Goal: Task Accomplishment & Management: Complete application form

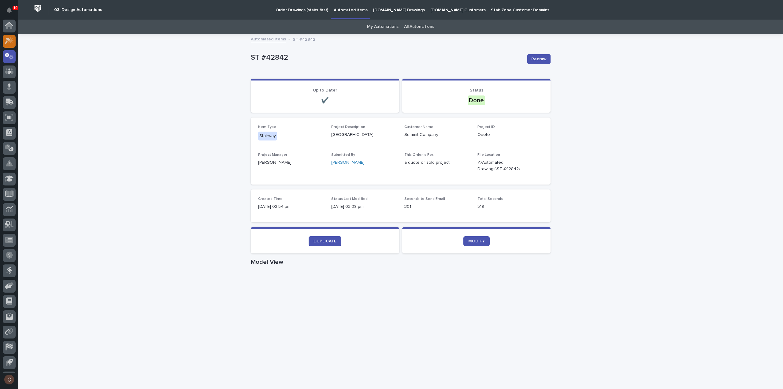
scroll to position [13, 0]
click at [9, 30] on icon at bounding box center [9, 27] width 9 height 7
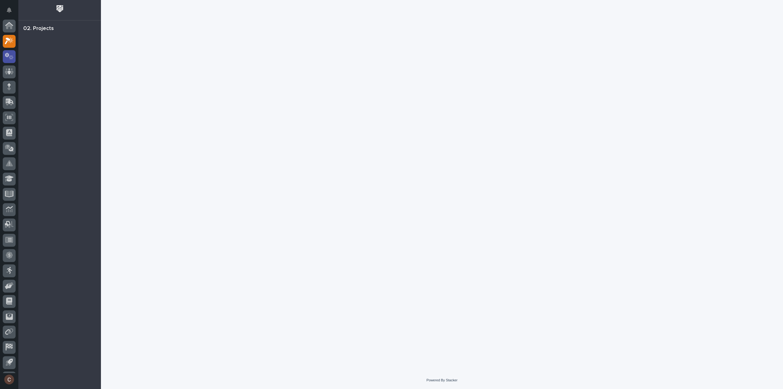
scroll to position [13, 0]
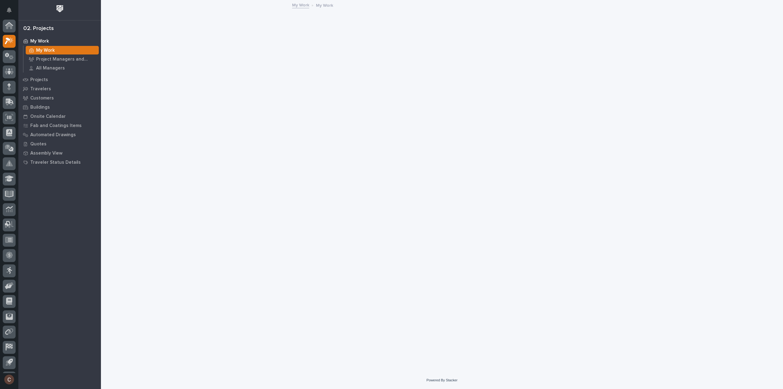
scroll to position [13, 0]
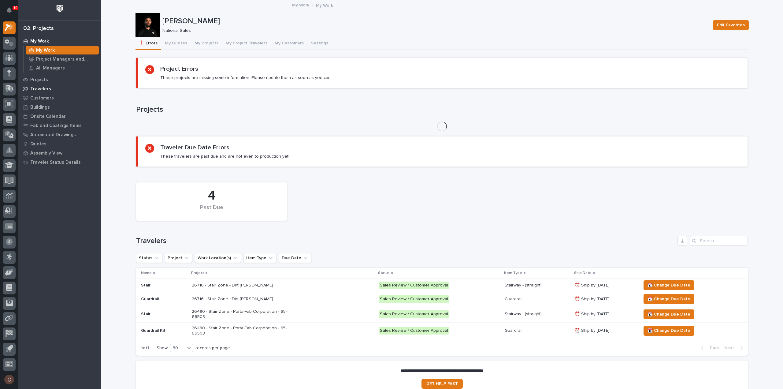
click at [43, 89] on p "Travelers" at bounding box center [40, 89] width 21 height 6
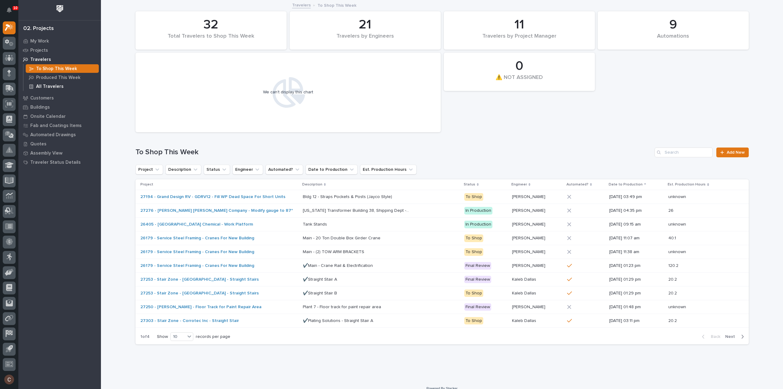
click at [43, 58] on p "Travelers" at bounding box center [40, 60] width 21 height 6
click at [53, 87] on p "All Travelers" at bounding box center [50, 87] width 28 height 6
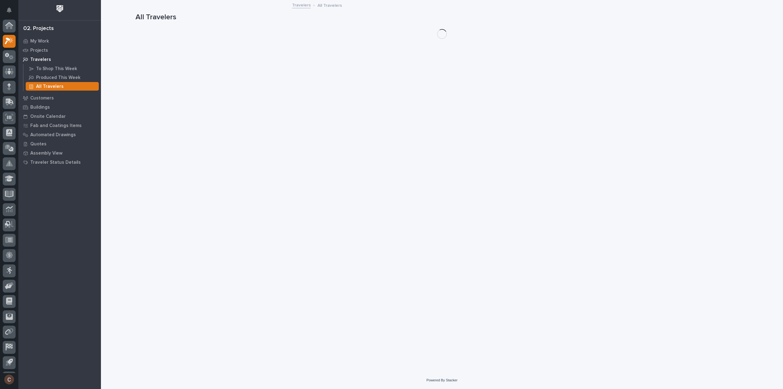
scroll to position [13, 0]
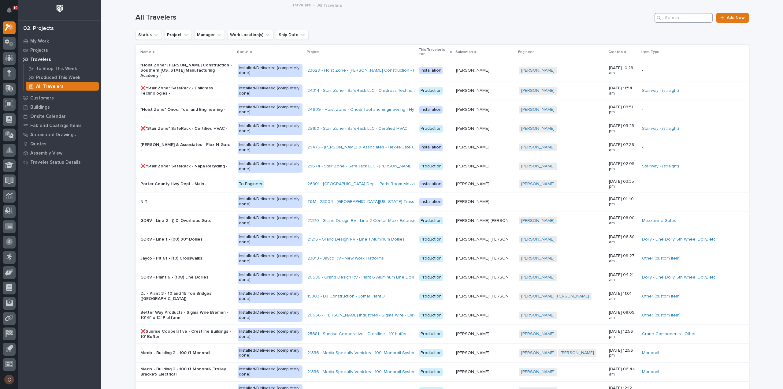
click at [672, 18] on input "Search" at bounding box center [684, 18] width 58 height 10
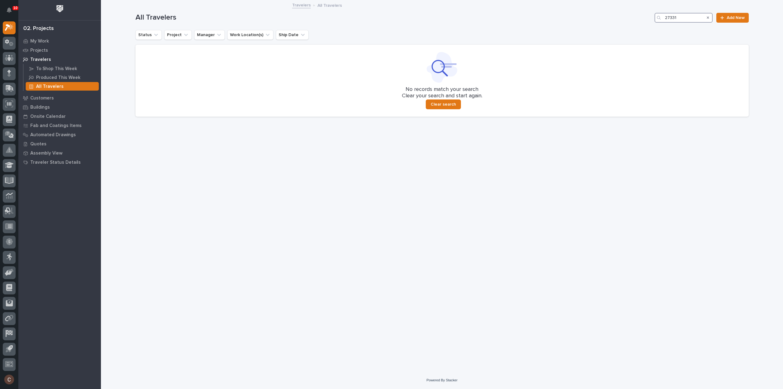
type input "27331"
click at [45, 48] on p "Projects" at bounding box center [39, 51] width 18 height 6
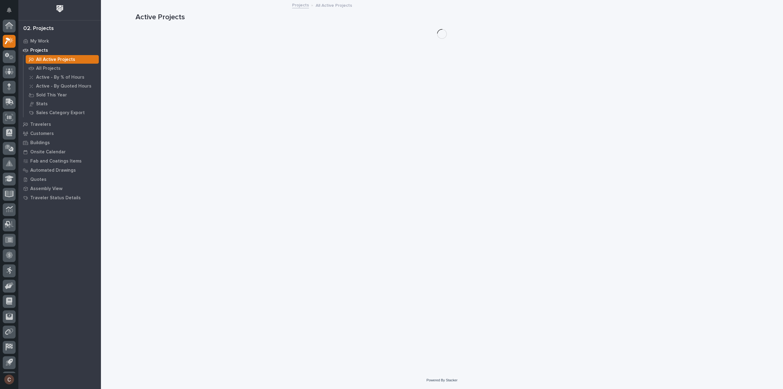
scroll to position [13, 0]
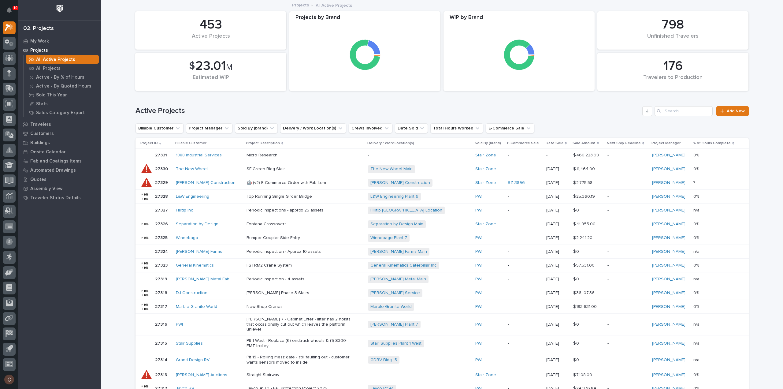
click at [657, 111] on icon "Search" at bounding box center [659, 111] width 4 height 4
click at [665, 110] on input "Search" at bounding box center [684, 111] width 58 height 10
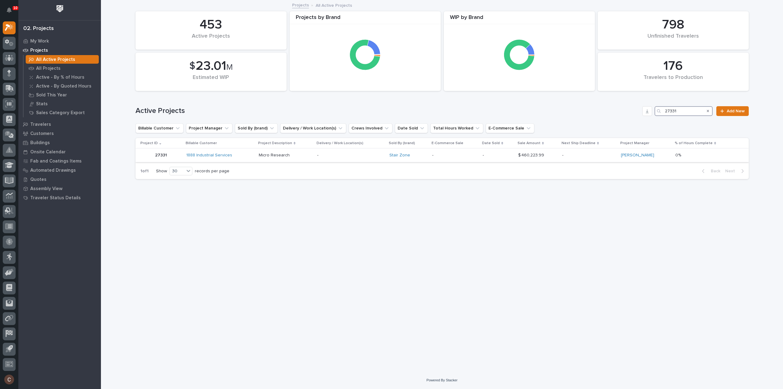
type input "27331"
click at [355, 156] on p "-" at bounding box center [350, 155] width 67 height 5
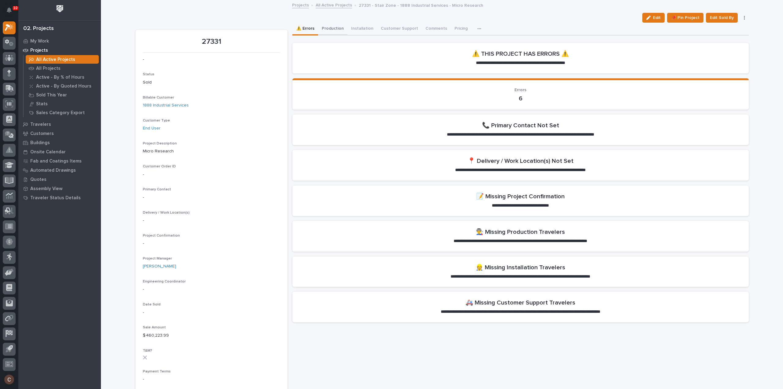
click at [331, 29] on button "Production" at bounding box center [332, 29] width 29 height 13
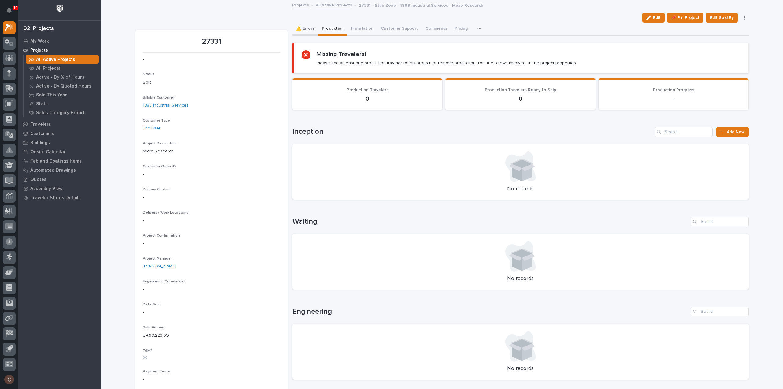
click at [309, 28] on button "⚠️ Errors" at bounding box center [306, 29] width 26 height 13
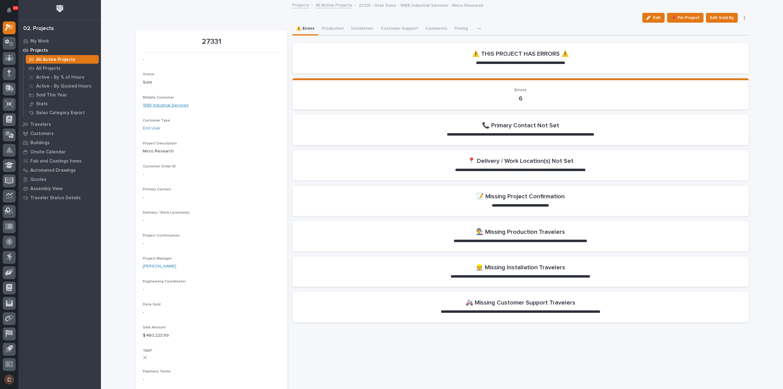
click at [177, 104] on link "1888 Industrial Services" at bounding box center [166, 105] width 46 height 6
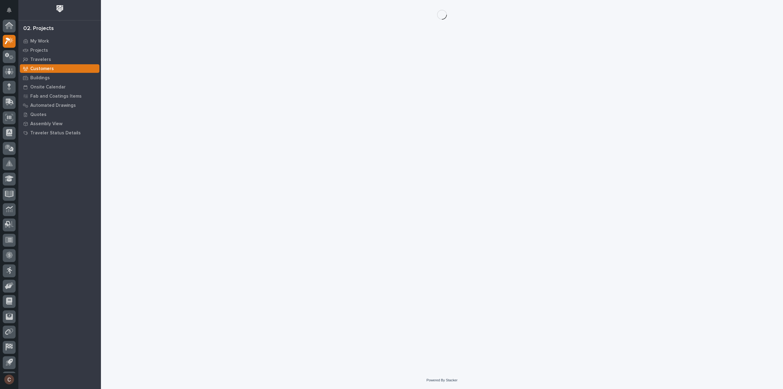
scroll to position [13, 0]
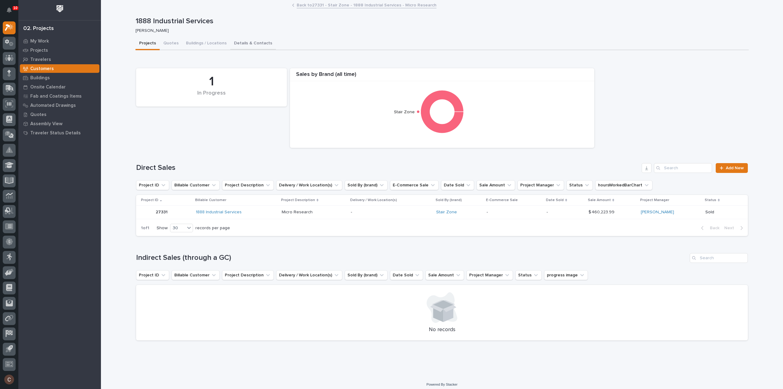
click at [255, 47] on button "Details & Contacts" at bounding box center [253, 43] width 46 height 13
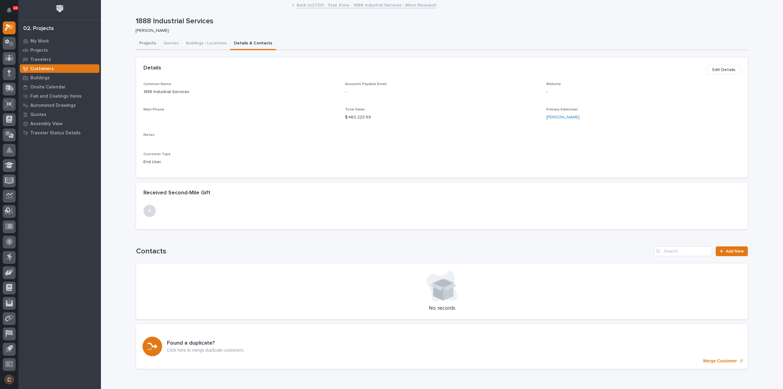
click at [144, 43] on button "Projects" at bounding box center [148, 43] width 24 height 13
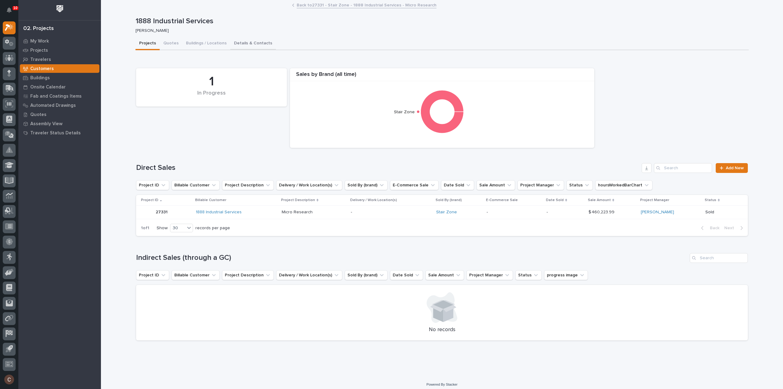
click at [238, 43] on button "Details & Contacts" at bounding box center [253, 43] width 46 height 13
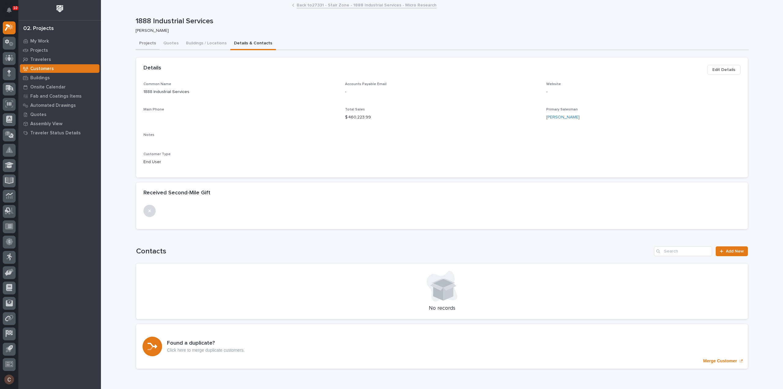
click at [146, 44] on button "Projects" at bounding box center [148, 43] width 24 height 13
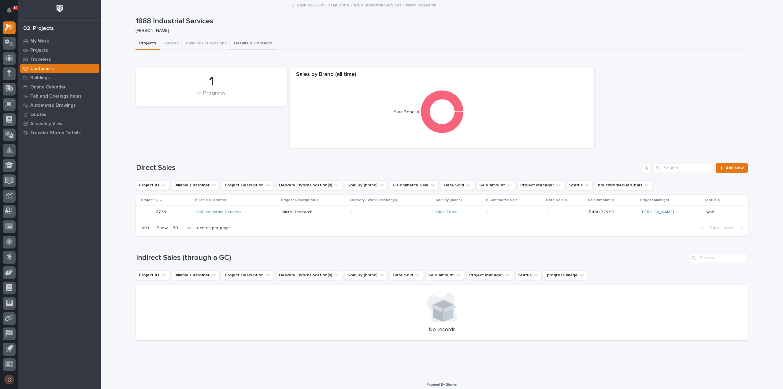
click at [259, 39] on button "Details & Contacts" at bounding box center [253, 43] width 46 height 13
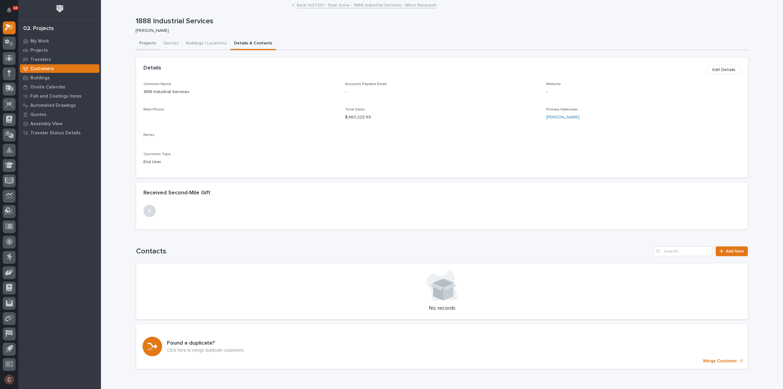
click at [147, 43] on button "Projects" at bounding box center [148, 43] width 24 height 13
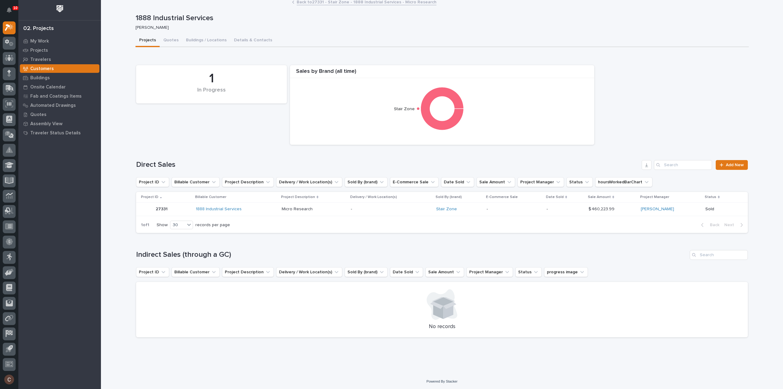
scroll to position [4, 0]
click at [534, 210] on p "-" at bounding box center [514, 207] width 55 height 5
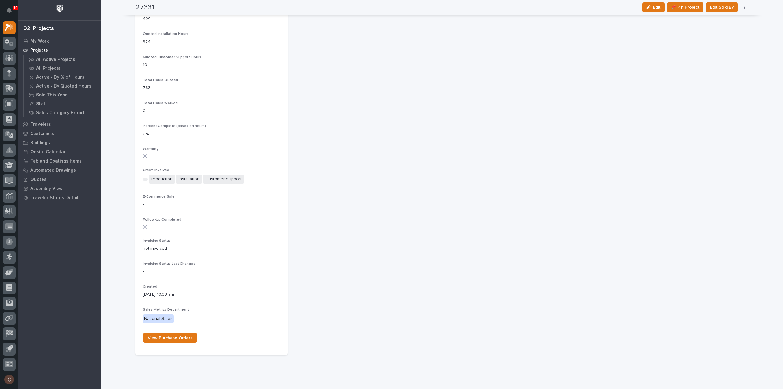
scroll to position [397, 0]
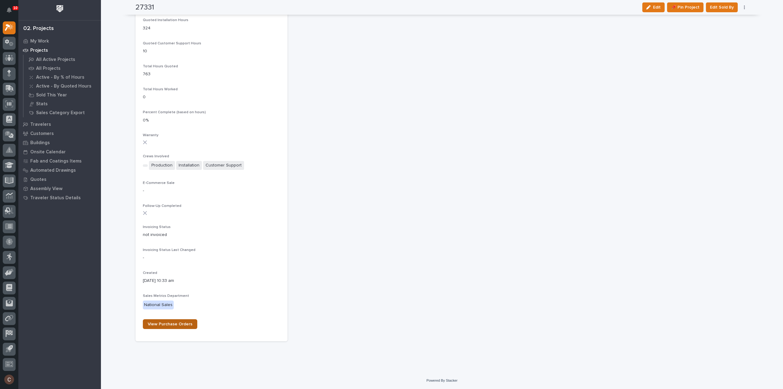
click at [174, 325] on span "View Purchase Orders" at bounding box center [170, 324] width 45 height 4
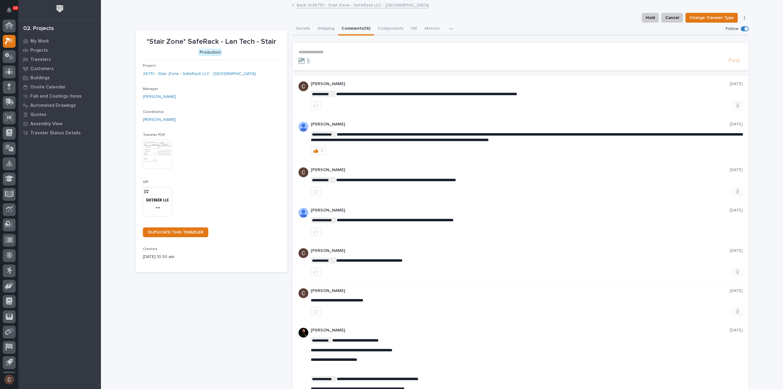
scroll to position [13, 0]
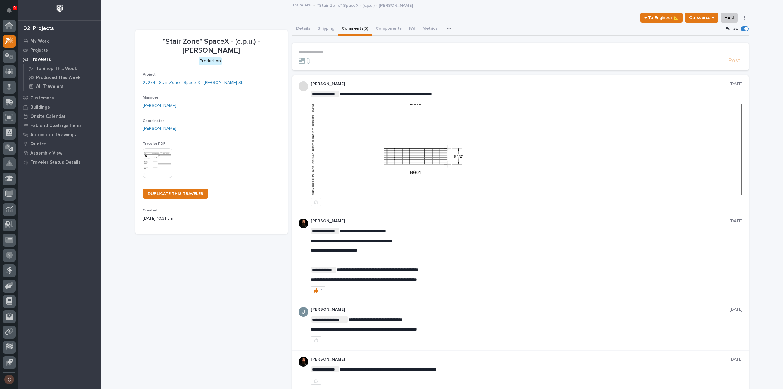
scroll to position [13, 0]
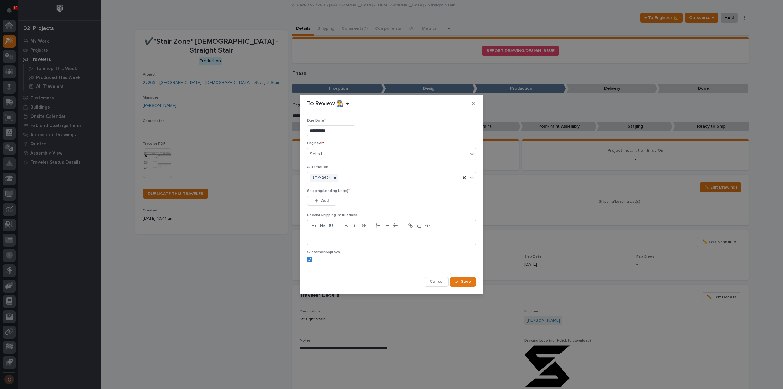
scroll to position [13, 0]
click at [472, 105] on icon "button" at bounding box center [473, 103] width 3 height 3
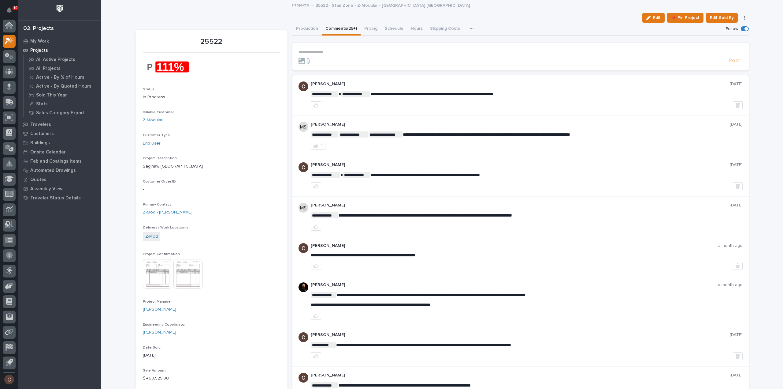
scroll to position [14, 0]
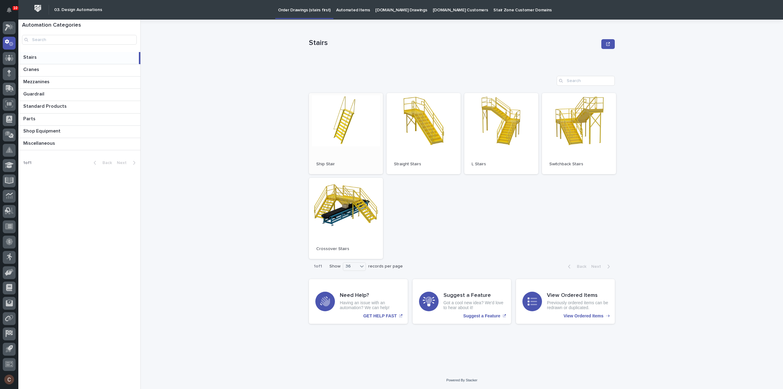
click at [381, 122] on link "Open" at bounding box center [346, 133] width 74 height 81
click at [438, 117] on link "Open" at bounding box center [424, 133] width 74 height 81
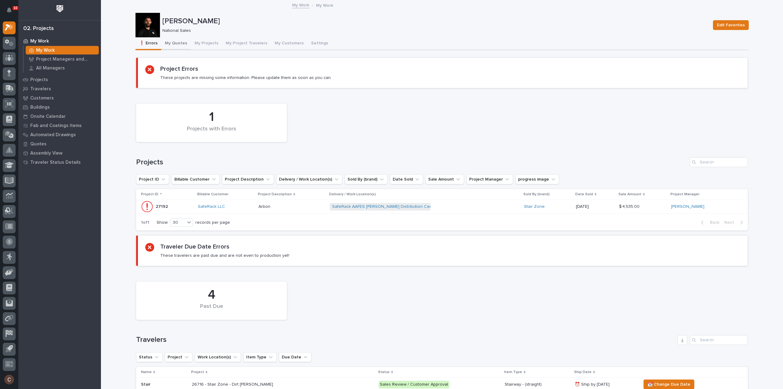
click at [178, 40] on button "My Quotes" at bounding box center [176, 43] width 30 height 13
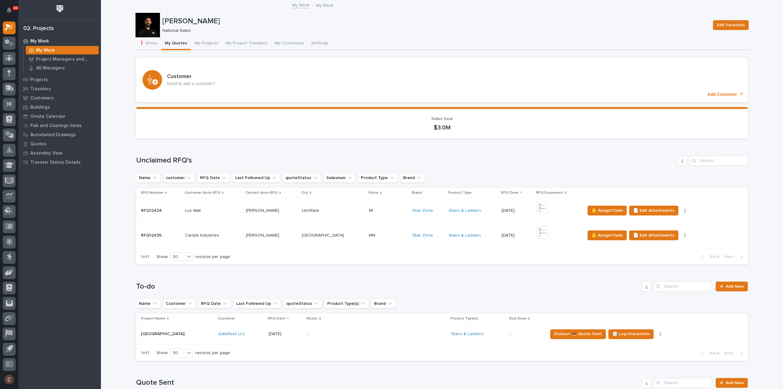
click at [724, 261] on div "Back Next" at bounding box center [722, 256] width 52 height 15
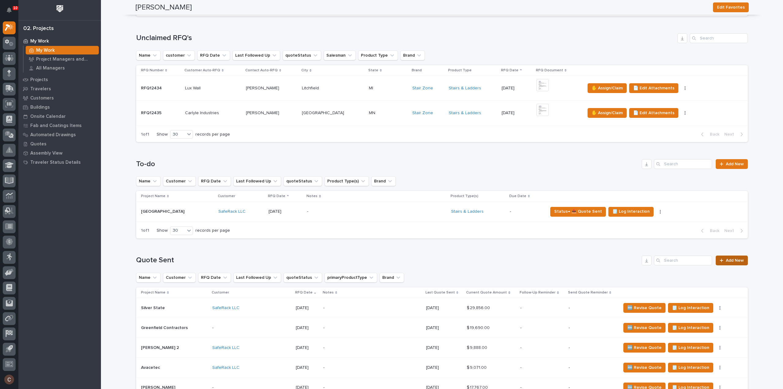
click at [726, 258] on span "Add New" at bounding box center [735, 260] width 18 height 4
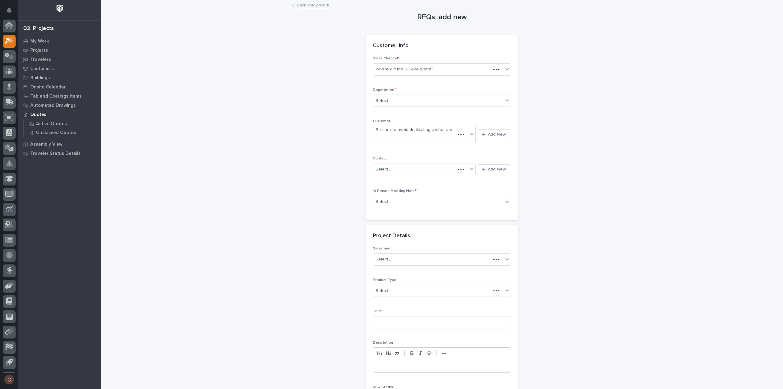
scroll to position [13, 0]
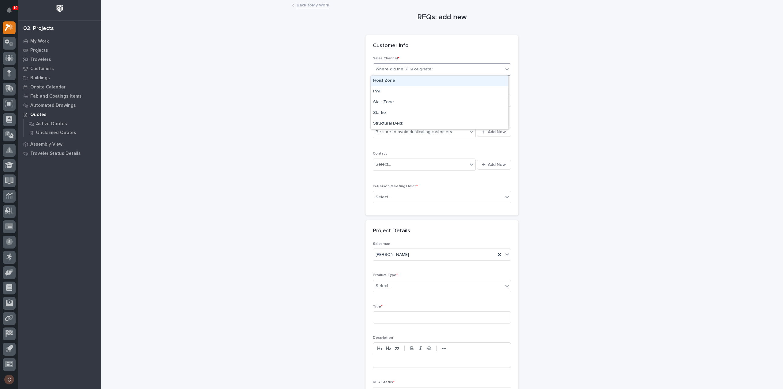
click at [386, 66] on div "Where did the RFQ originate?" at bounding box center [405, 69] width 58 height 6
click at [388, 100] on div "Stair Zone" at bounding box center [440, 102] width 138 height 11
click at [391, 98] on div "Select..." at bounding box center [438, 101] width 130 height 10
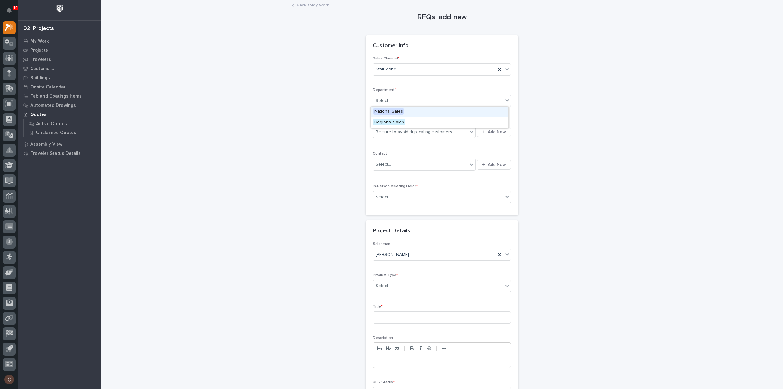
click at [394, 110] on span "National Sales" at bounding box center [388, 111] width 31 height 7
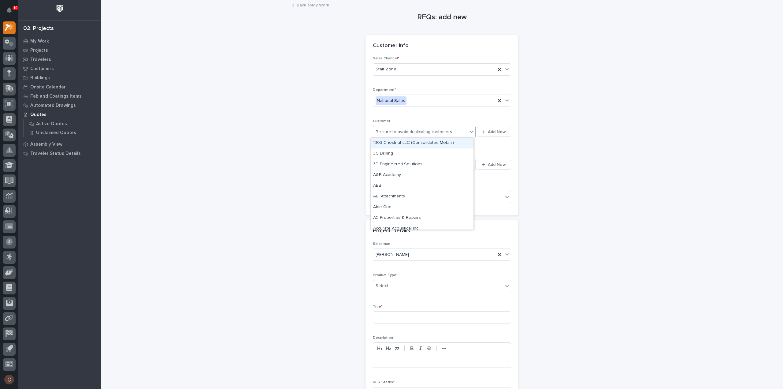
click at [398, 135] on div "Be sure to avoid duplicating customers" at bounding box center [420, 132] width 95 height 10
type input "******"
click at [400, 144] on div "SafeRack LLC" at bounding box center [422, 143] width 103 height 11
click at [402, 164] on div "Select..." at bounding box center [420, 164] width 95 height 10
type input "******"
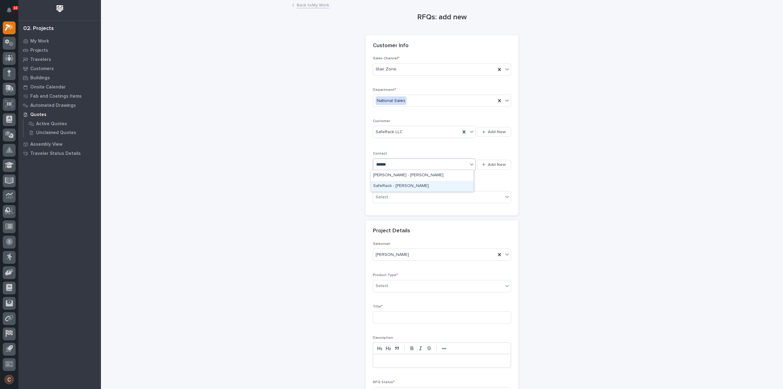
click at [406, 184] on div "SafeRack - [PERSON_NAME]" at bounding box center [422, 186] width 103 height 11
click at [405, 196] on div "Select..." at bounding box center [438, 197] width 130 height 10
click at [390, 219] on div "No" at bounding box center [440, 218] width 138 height 11
click at [401, 282] on div "Select..." at bounding box center [438, 286] width 130 height 10
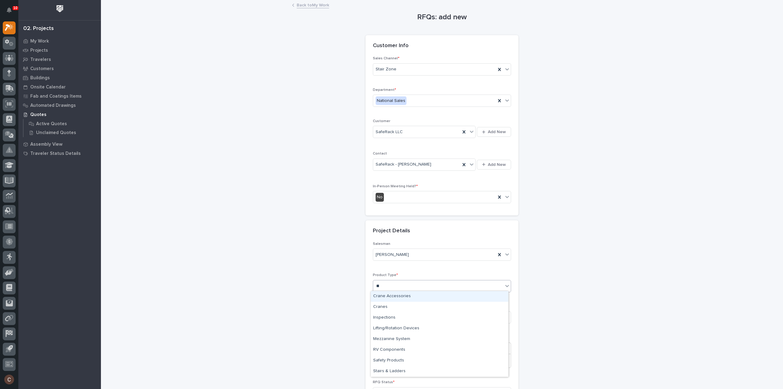
type input "***"
click at [397, 293] on div "Stairs & Ladders" at bounding box center [440, 296] width 138 height 11
click at [400, 320] on input at bounding box center [442, 317] width 138 height 12
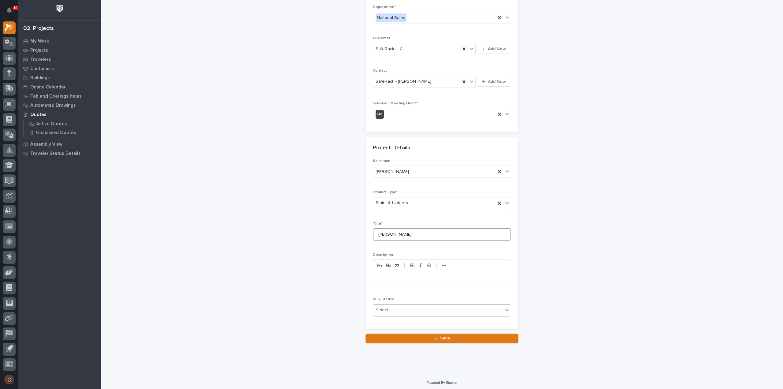
type input "[PERSON_NAME]"
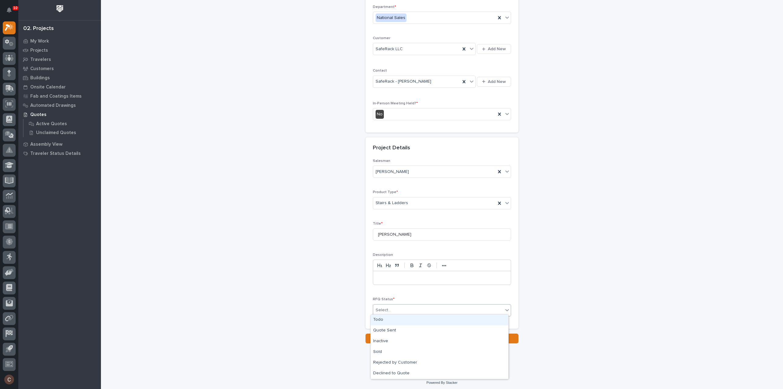
click at [401, 304] on div "Select..." at bounding box center [442, 310] width 138 height 12
click at [399, 326] on div "Quote Sent" at bounding box center [440, 330] width 138 height 11
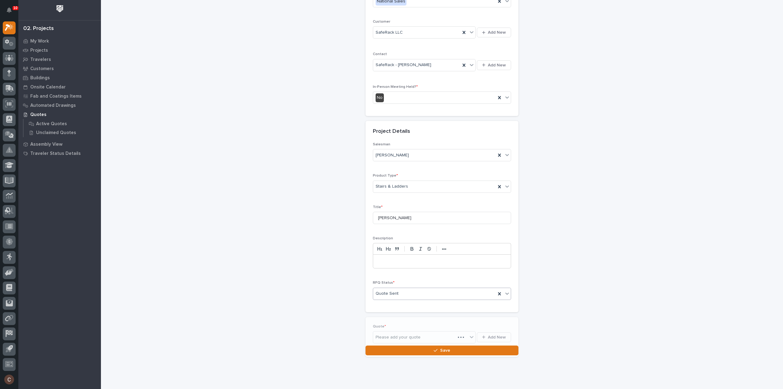
scroll to position [105, 0]
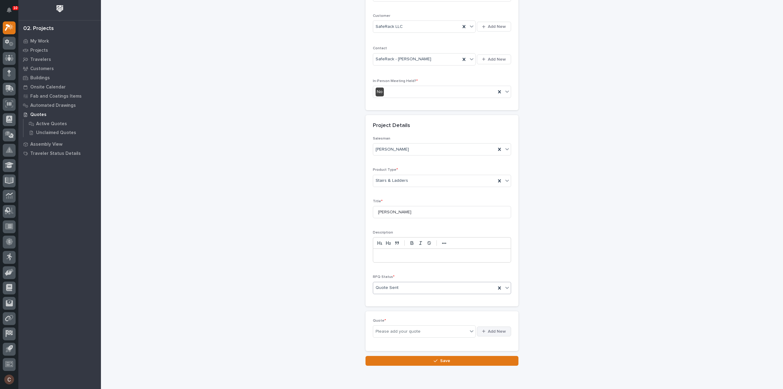
click at [491, 329] on span "Add New" at bounding box center [497, 332] width 18 height 6
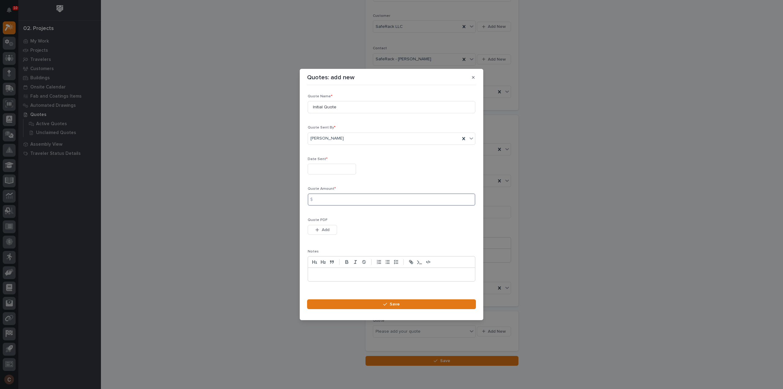
click at [339, 199] on input at bounding box center [392, 199] width 168 height 12
type input "4787"
click at [336, 174] on input "text" at bounding box center [332, 169] width 48 height 11
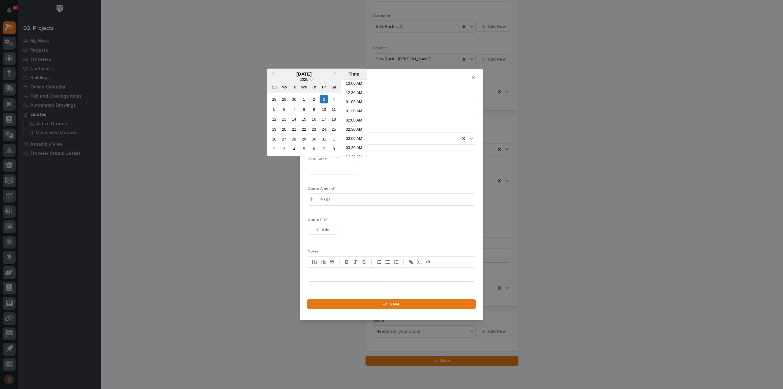
scroll to position [177, 0]
click at [326, 99] on div "3" at bounding box center [324, 99] width 8 height 8
type input "**********"
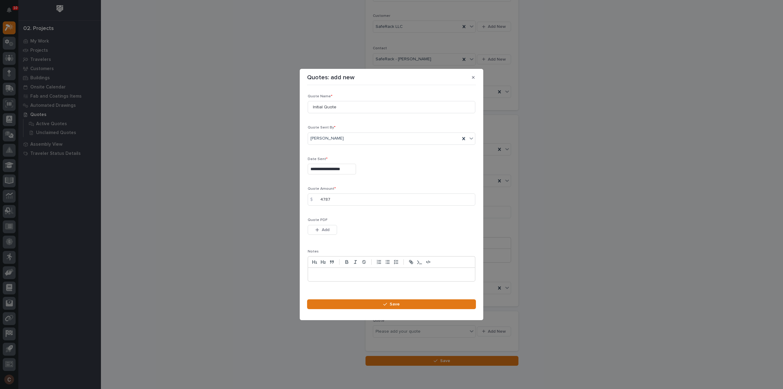
click at [326, 224] on div "Quote PDF This file cannot be opened Download File Add" at bounding box center [392, 230] width 168 height 24
click at [325, 229] on span "Add" at bounding box center [326, 230] width 8 height 6
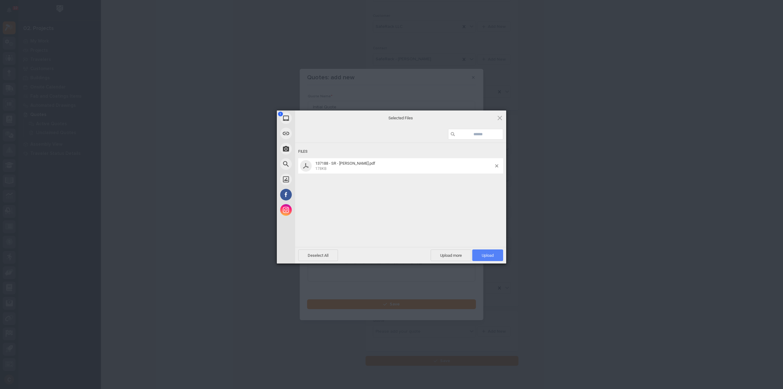
click at [487, 258] on span "Upload 1" at bounding box center [487, 255] width 31 height 12
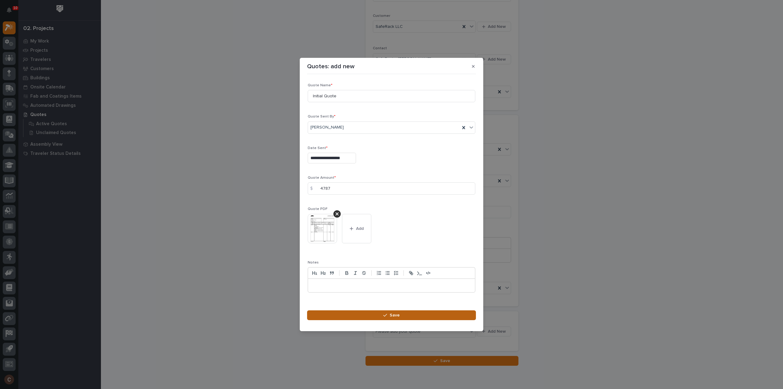
click at [400, 315] on button "Save" at bounding box center [391, 315] width 169 height 10
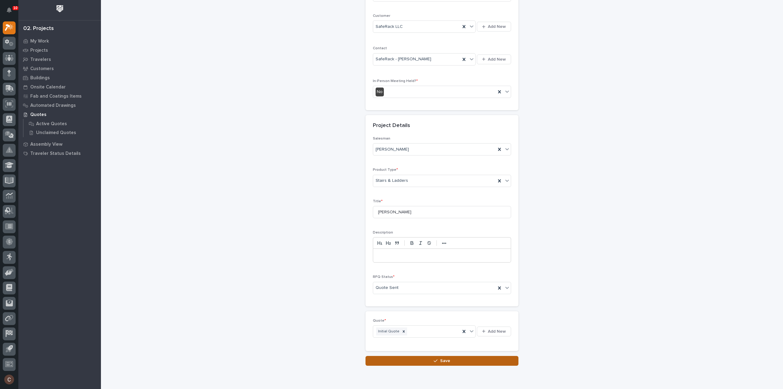
click at [444, 356] on button "Save" at bounding box center [442, 361] width 153 height 10
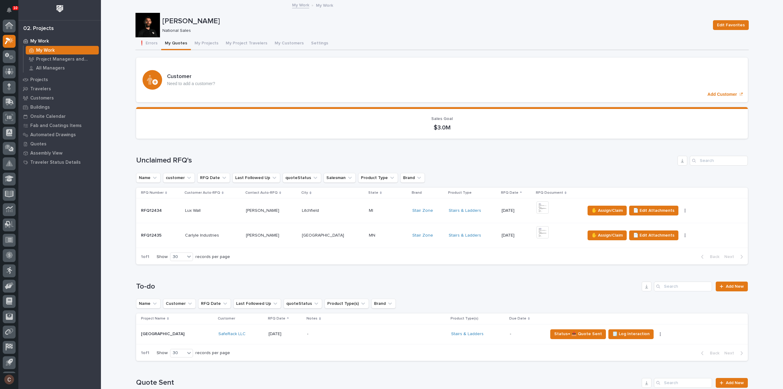
scroll to position [13, 0]
